Goal: Find specific page/section: Find specific page/section

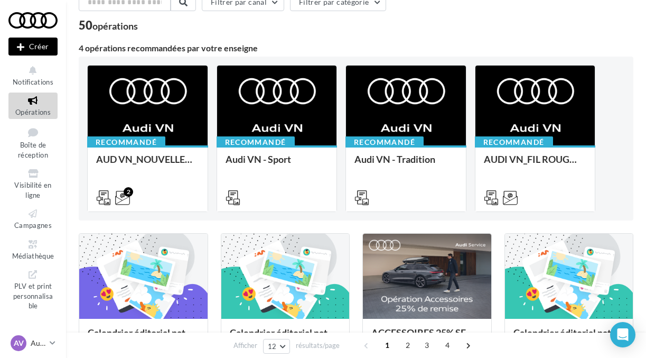
scroll to position [57, 0]
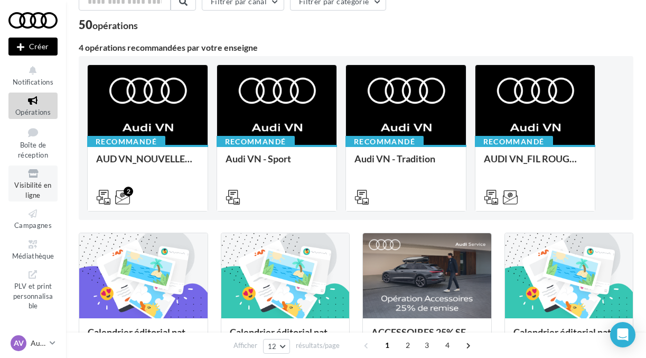
click at [36, 173] on icon at bounding box center [33, 173] width 43 height 12
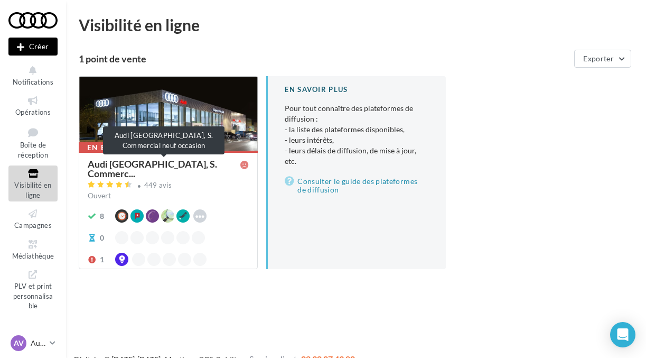
click at [119, 162] on span "Audi [GEOGRAPHIC_DATA], S. Commerc..." at bounding box center [164, 168] width 153 height 19
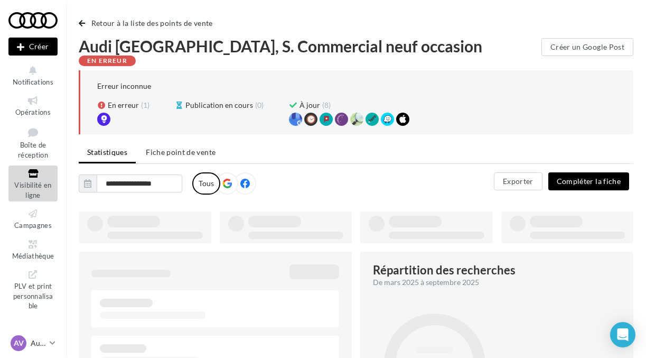
type input "**********"
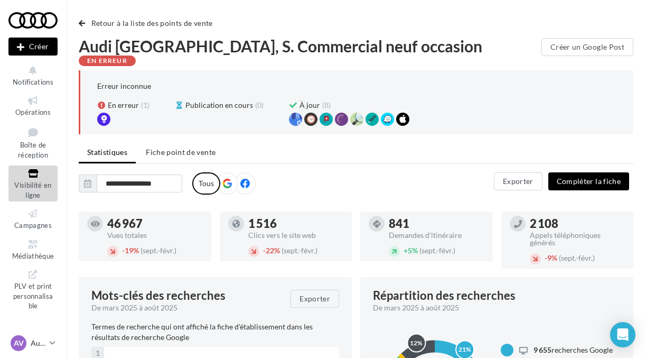
click at [229, 179] on icon at bounding box center [227, 184] width 10 height 10
click at [195, 147] on span "Fiche point de vente" at bounding box center [181, 151] width 70 height 9
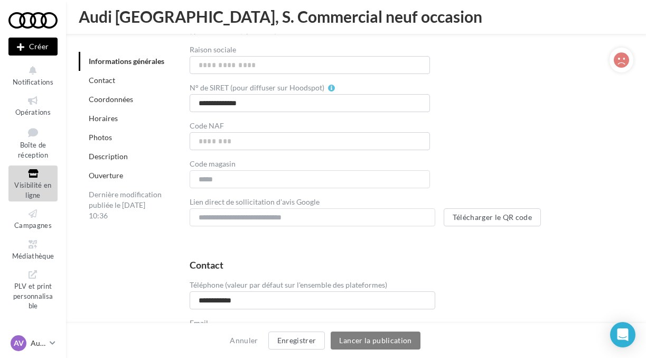
scroll to position [333, 0]
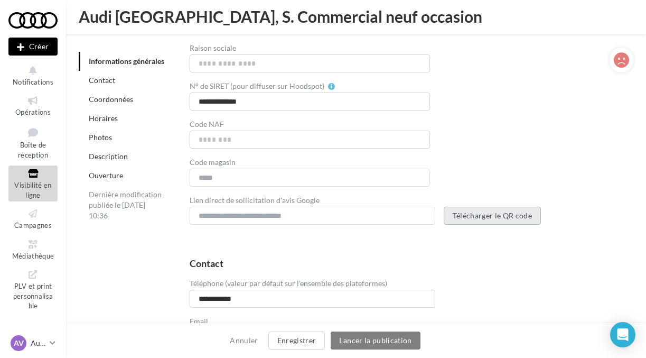
click at [492, 207] on button "Télécharger le QR code" at bounding box center [493, 216] width 98 height 18
click at [53, 345] on icon at bounding box center [53, 342] width 6 height 9
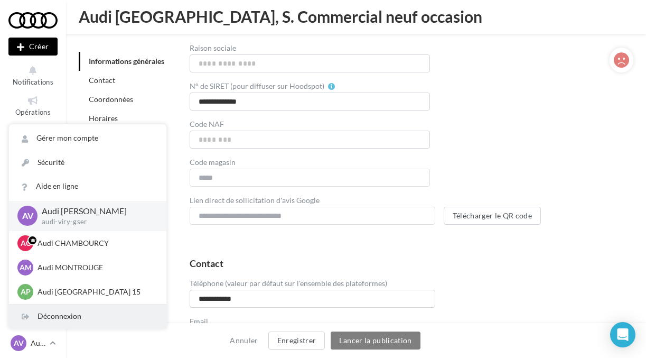
click at [58, 317] on div "Déconnexion" at bounding box center [87, 316] width 157 height 24
